Goal: Task Accomplishment & Management: Complete application form

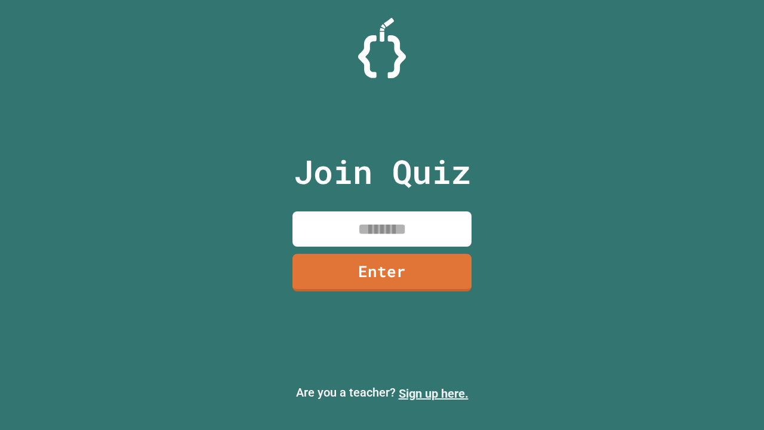
click at [433, 393] on link "Sign up here." at bounding box center [434, 393] width 70 height 14
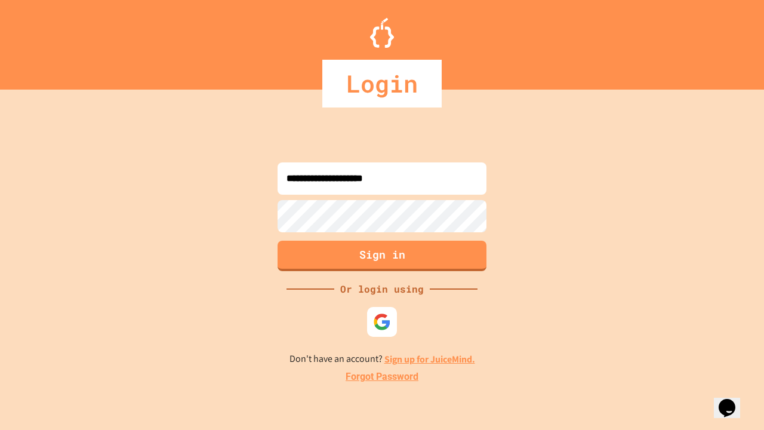
type input "**********"
